Goal: Information Seeking & Learning: Learn about a topic

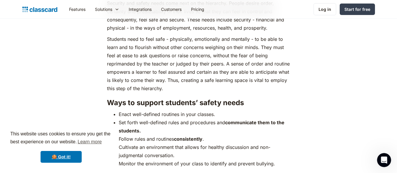
scroll to position [1130, 0]
click at [60, 162] on link "🍪 Got it!" at bounding box center [61, 157] width 41 height 12
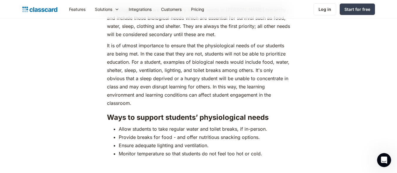
scroll to position [830, 0]
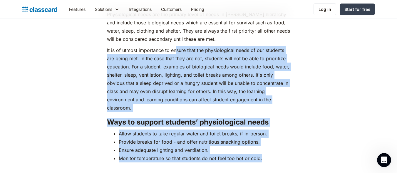
drag, startPoint x: 266, startPoint y: 149, endPoint x: 176, endPoint y: 43, distance: 138.8
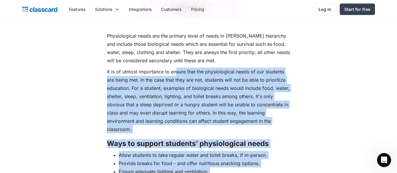
scroll to position [810, 0]
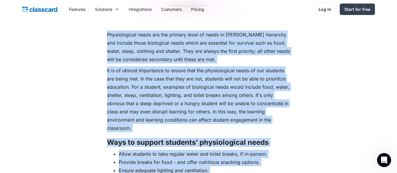
drag, startPoint x: 266, startPoint y: 166, endPoint x: 107, endPoint y: 26, distance: 211.6
copy div "Loremipsumdol sitam con adi elitsed doeiu te incid ut Labore'e doloremag ali en…"
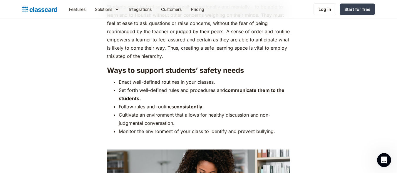
scroll to position [1161, 0]
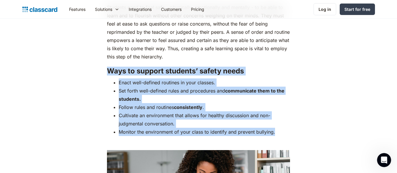
drag, startPoint x: 276, startPoint y: 122, endPoint x: 110, endPoint y: 60, distance: 177.6
copy div "Ways to support students’ safety needs Enact well-defined routines in your clas…"
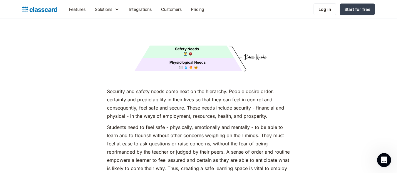
scroll to position [1042, 0]
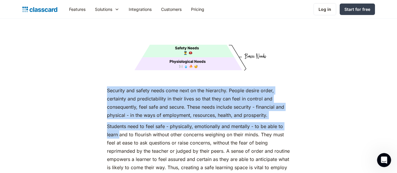
drag, startPoint x: 107, startPoint y: 78, endPoint x: 120, endPoint y: 123, distance: 46.9
copy div "Security and safety needs come next on the hierarchy. People desire order, cert…"
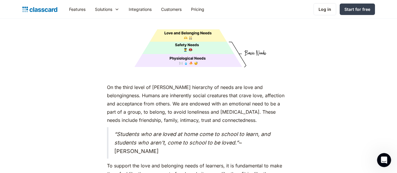
scroll to position [1510, 0]
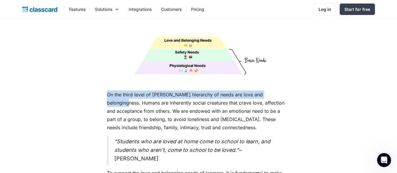
drag, startPoint x: 107, startPoint y: 83, endPoint x: 281, endPoint y: 83, distance: 173.9
click at [281, 90] on p "On the third level of [PERSON_NAME] hierarchy of needs are love and belongingne…" at bounding box center [198, 110] width 183 height 41
copy p "On the third level of [PERSON_NAME] hierarchy of needs are love and belongingne…"
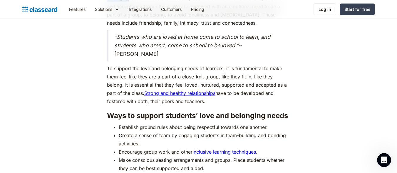
scroll to position [1620, 0]
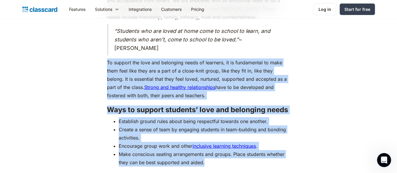
drag, startPoint x: 204, startPoint y: 153, endPoint x: 106, endPoint y: 51, distance: 141.3
copy div "To support the love and belonging needs of learners, it is fundamental to make …"
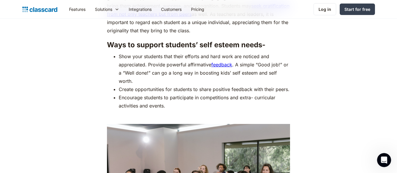
scroll to position [2142, 0]
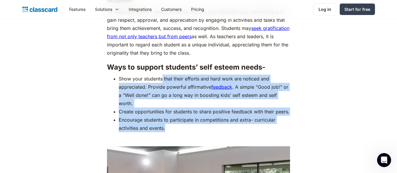
drag, startPoint x: 167, startPoint y: 126, endPoint x: 162, endPoint y: 66, distance: 59.8
click at [162, 75] on ul "Show your students that their efforts and hard work are noticed and appreciated…" at bounding box center [198, 104] width 183 height 58
click at [162, 75] on li "Show your students that their efforts and hard work are noticed and appreciated…" at bounding box center [204, 91] width 171 height 33
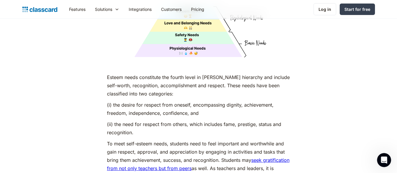
scroll to position [2010, 0]
click at [182, 84] on p "Esteem needs constitute the fourth level in [PERSON_NAME] hierarchy and include…" at bounding box center [198, 85] width 183 height 25
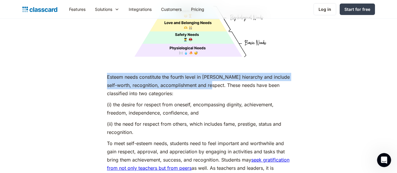
drag, startPoint x: 215, startPoint y: 74, endPoint x: 102, endPoint y: 65, distance: 113.5
copy p "Esteem needs constitute the fourth level in [PERSON_NAME] hierarchy and include…"
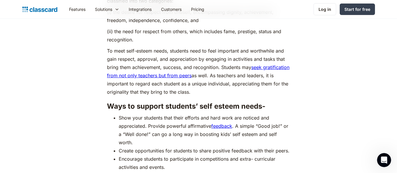
scroll to position [2145, 0]
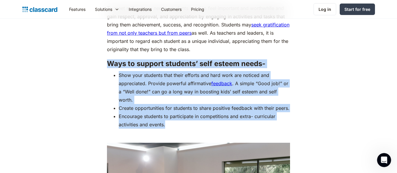
drag, startPoint x: 167, startPoint y: 125, endPoint x: 108, endPoint y: 54, distance: 92.8
copy div "Ways to support students’ self esteem needs- Show your students that their effo…"
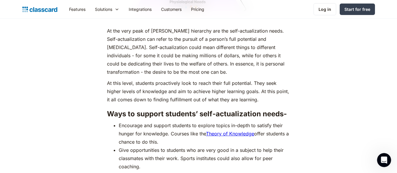
scroll to position [2551, 0]
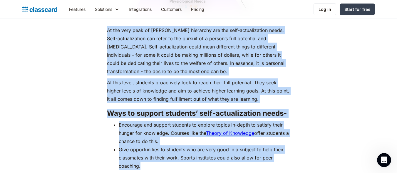
drag, startPoint x: 141, startPoint y: 162, endPoint x: 106, endPoint y: 26, distance: 140.4
copy div "Lo ips dolo sita co Adipis’e seddoeius tem inc utla-etdoloremagna aliqu. Enim-a…"
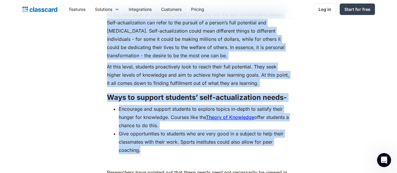
scroll to position [0, 0]
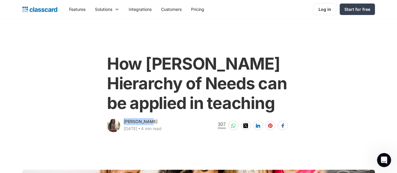
drag, startPoint x: 150, startPoint y: 122, endPoint x: 123, endPoint y: 121, distance: 26.4
click at [123, 121] on div "[PERSON_NAME] [DATE] ‧ 4 min read" at bounding box center [134, 125] width 55 height 15
copy div "[PERSON_NAME]"
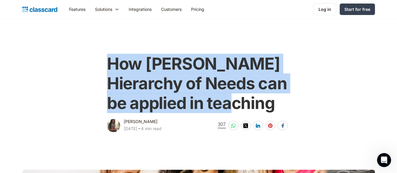
drag, startPoint x: 280, startPoint y: 106, endPoint x: 109, endPoint y: 61, distance: 176.7
click at [109, 61] on h1 "How [PERSON_NAME] Hierarchy of Needs can be applied in teaching" at bounding box center [198, 83] width 183 height 59
copy h1 "How [PERSON_NAME] Hierarchy of Needs can be applied in teaching"
